Goal: Transaction & Acquisition: Purchase product/service

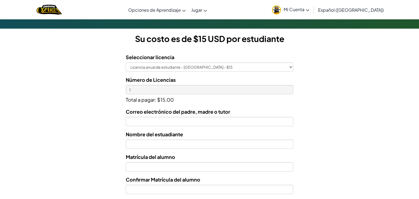
scroll to position [153, 0]
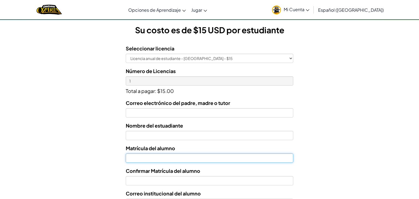
click at [226, 160] on input "Nombre del estuadiante" at bounding box center [209, 157] width 167 height 9
type input "07171220"
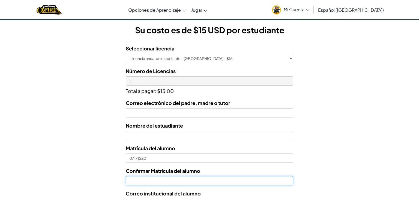
click at [227, 182] on input "Confirmar Matrícula del alumno" at bounding box center [209, 180] width 167 height 9
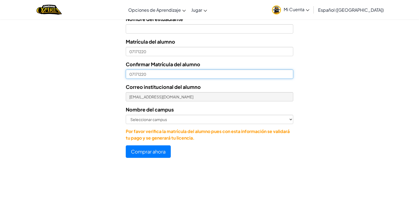
scroll to position [257, 0]
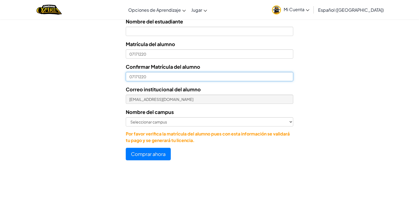
type input "07171220"
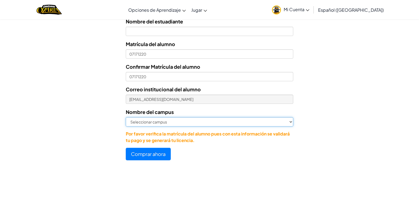
click at [284, 121] on select "Seleccionar campus [GEOGRAPHIC_DATA] Central [GEOGRAPHIC_DATA] [GEOGRAPHIC_DATA…" at bounding box center [209, 121] width 167 height 9
click at [126, 117] on select "Seleccionar campus [GEOGRAPHIC_DATA] Central [GEOGRAPHIC_DATA] [GEOGRAPHIC_DATA…" at bounding box center [209, 121] width 167 height 9
select select "[GEOGRAPHIC_DATA]"
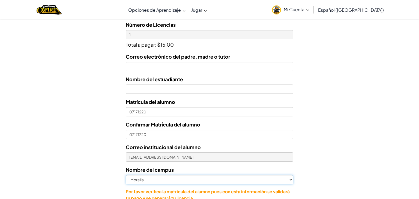
scroll to position [192, 0]
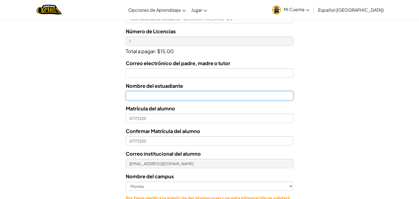
click at [279, 97] on input "text" at bounding box center [209, 95] width 167 height 9
click at [130, 96] on input "[PERSON_NAME]" at bounding box center [209, 95] width 167 height 9
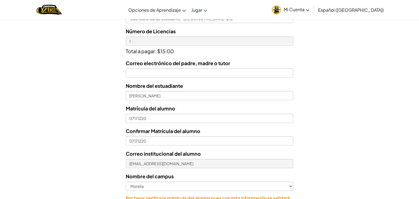
click at [328, 106] on div "Licencias de Estudiantes Tecmilenio se asoció con CodeCombat para ofrecer educa…" at bounding box center [209, 32] width 419 height 403
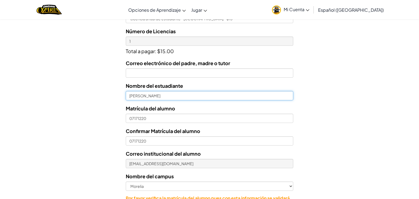
click at [129, 96] on input "[PERSON_NAME]" at bounding box center [209, 95] width 167 height 9
type input "[PERSON_NAME]"
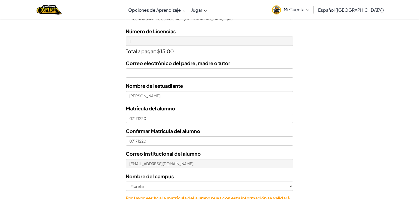
click at [155, 77] on div "Correo electrónico del padre, madre o tutor Nombre del estuadiante [PERSON_NAME…" at bounding box center [209, 133] width 167 height 149
click at [153, 76] on input "Correo electrónico del padre, madre o tutor" at bounding box center [209, 72] width 167 height 9
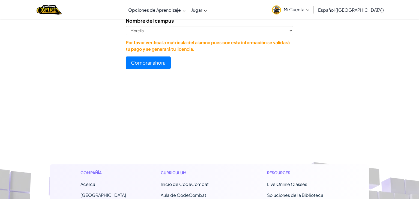
scroll to position [337, 0]
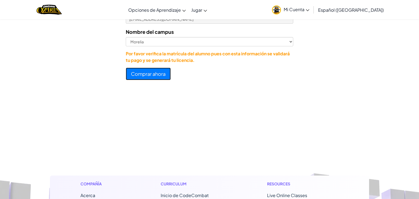
click at [155, 73] on button "Comprar ahora" at bounding box center [148, 74] width 45 height 13
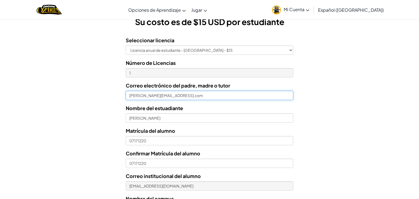
scroll to position [160, 0]
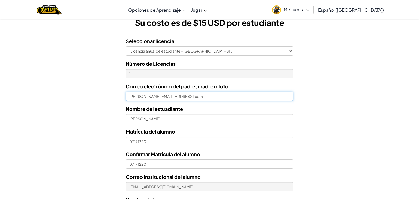
click at [285, 95] on input "[PERSON_NAME][EMAIL_ADDRESS],com" at bounding box center [209, 96] width 167 height 9
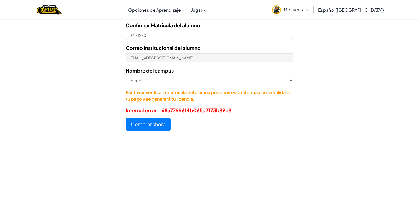
scroll to position [298, 0]
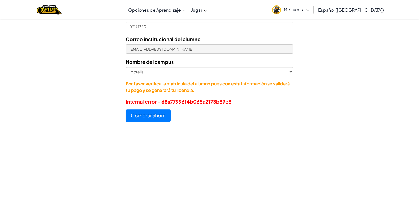
type input "[PERSON_NAME][EMAIL_ADDRESS][DOMAIN_NAME]"
click at [164, 113] on button "Comprar ahora" at bounding box center [148, 115] width 45 height 13
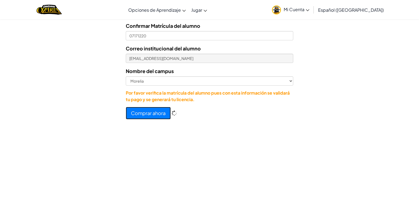
scroll to position [307, 0]
